Goal: Go to known website: Access a specific website the user already knows

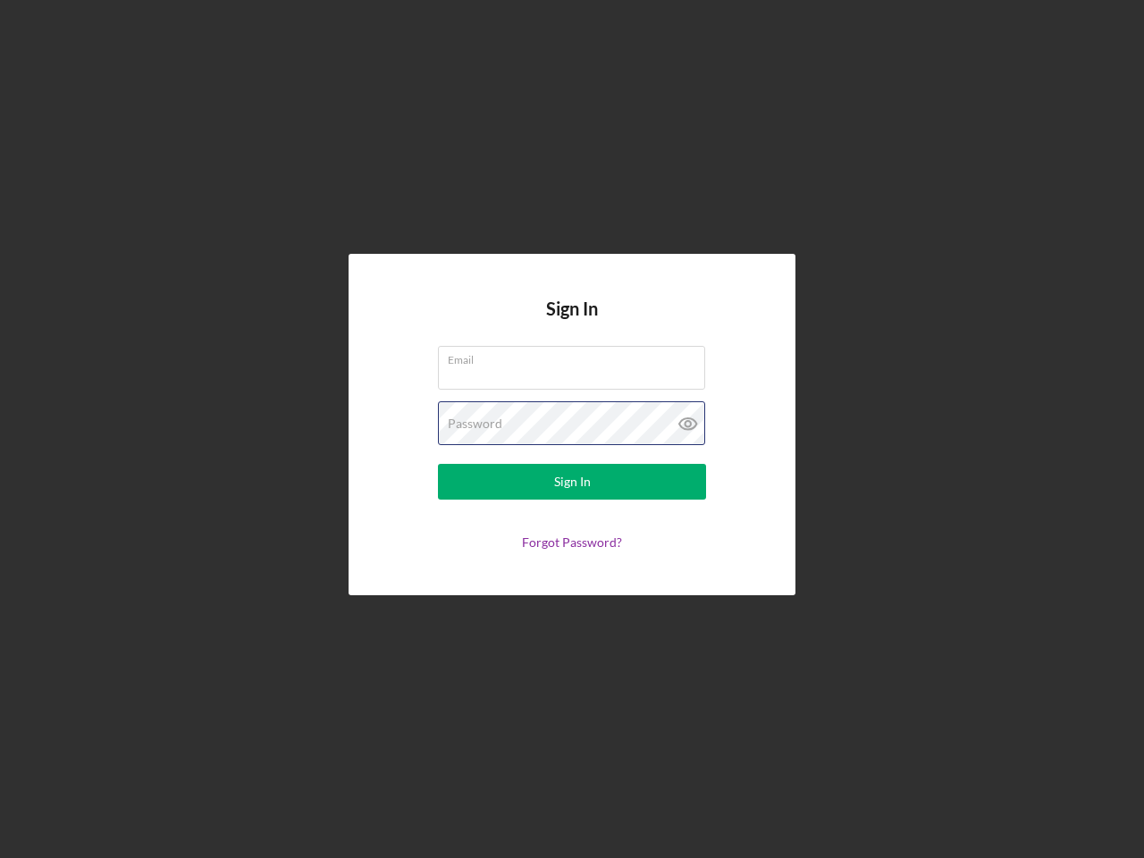
click at [572, 429] on div "Password" at bounding box center [572, 423] width 268 height 45
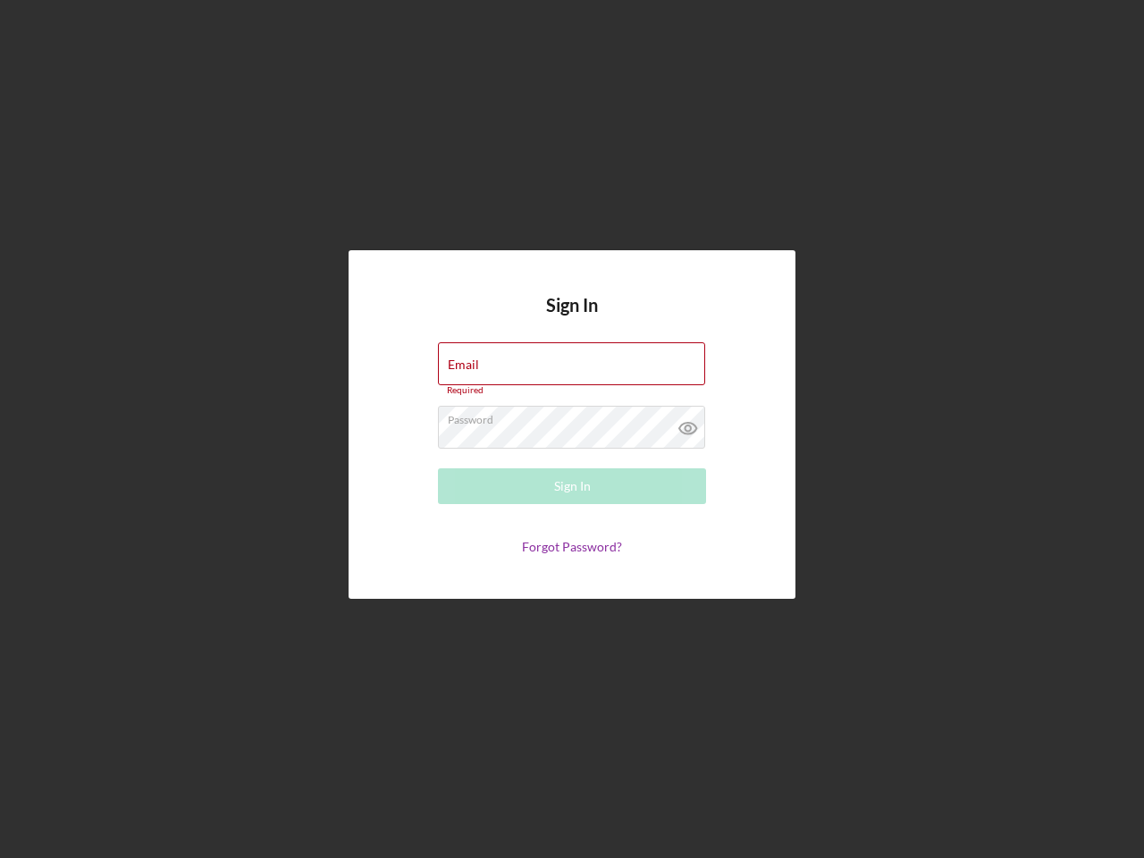
click at [688, 424] on icon at bounding box center [688, 428] width 45 height 45
